Goal: Task Accomplishment & Management: Use online tool/utility

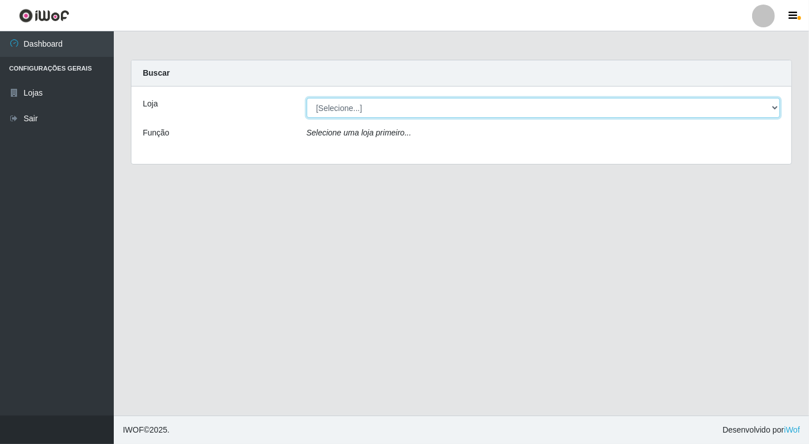
click at [512, 104] on select "[Selecione...] Nordestão - [GEOGRAPHIC_DATA]" at bounding box center [543, 108] width 474 height 20
select select "454"
click at [306, 98] on select "[Selecione...] Nordestão - [GEOGRAPHIC_DATA]" at bounding box center [543, 108] width 474 height 20
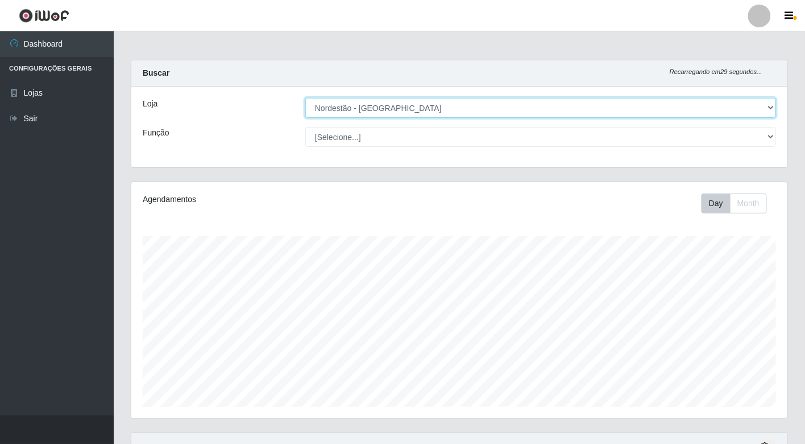
scroll to position [235, 656]
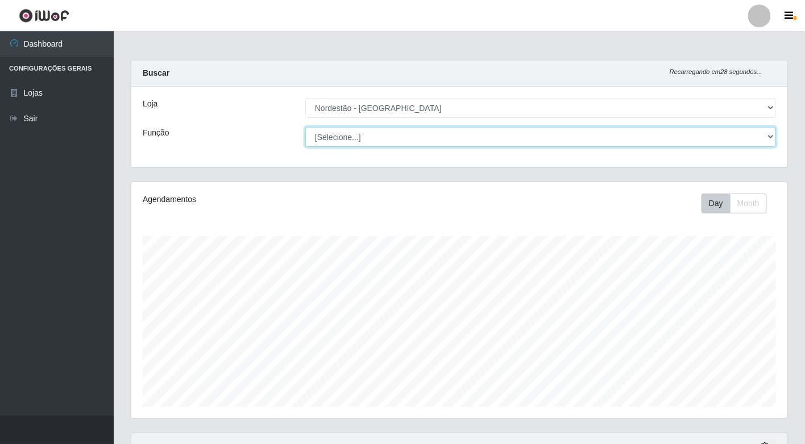
click at [413, 140] on select "[Selecione...] Embalador Embalador + Embalador ++" at bounding box center [540, 137] width 471 height 20
select select "1"
click at [305, 127] on select "[Selecione...] Embalador Embalador + Embalador ++" at bounding box center [540, 137] width 471 height 20
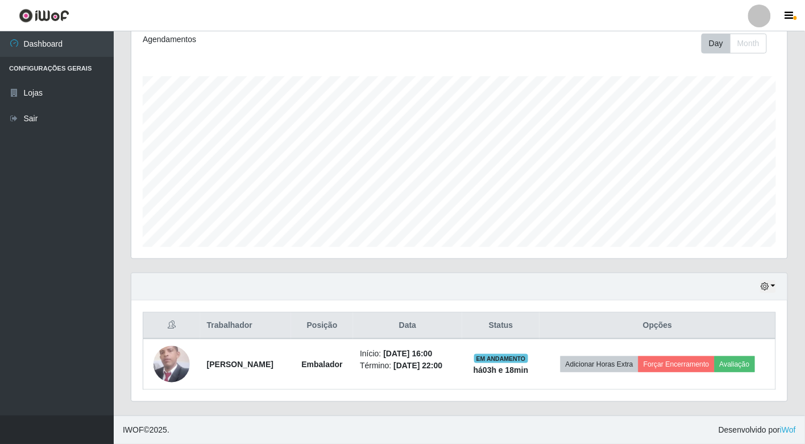
scroll to position [168, 0]
click at [778, 276] on div "Hoje 1 dia 3 dias 1 Semana Não encerrados" at bounding box center [459, 286] width 656 height 27
click at [774, 280] on button "button" at bounding box center [768, 286] width 16 height 13
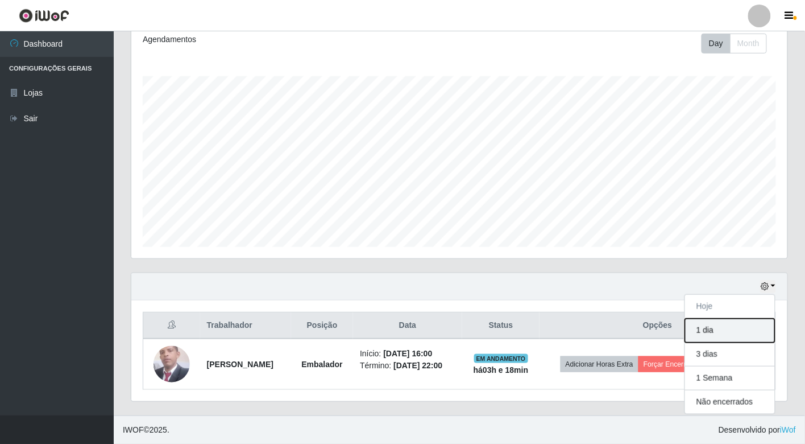
click at [705, 320] on button "1 dia" at bounding box center [730, 330] width 90 height 24
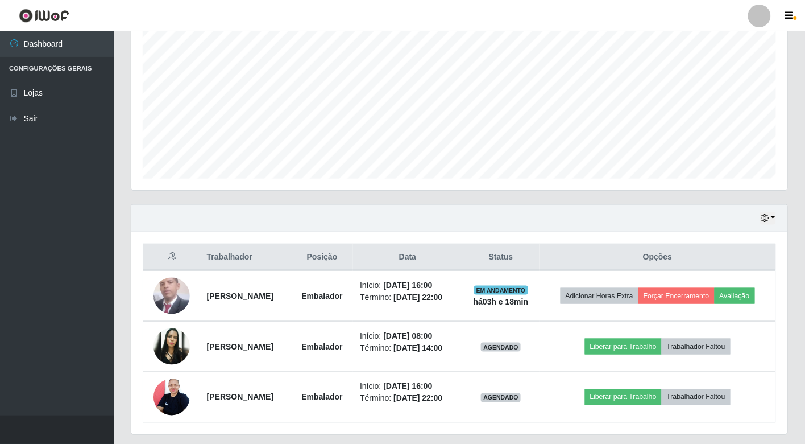
scroll to position [287, 0]
